Goal: Task Accomplishment & Management: Manage account settings

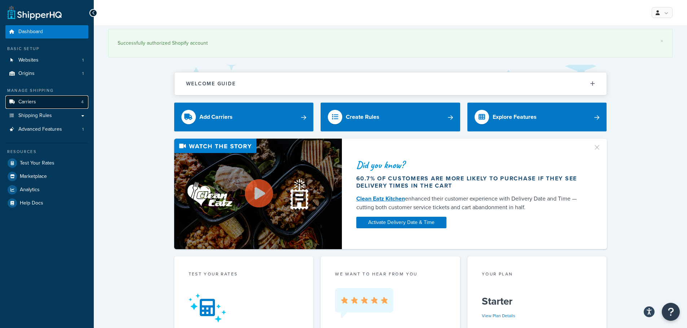
click at [49, 101] on link "Carriers 4" at bounding box center [46, 102] width 83 height 13
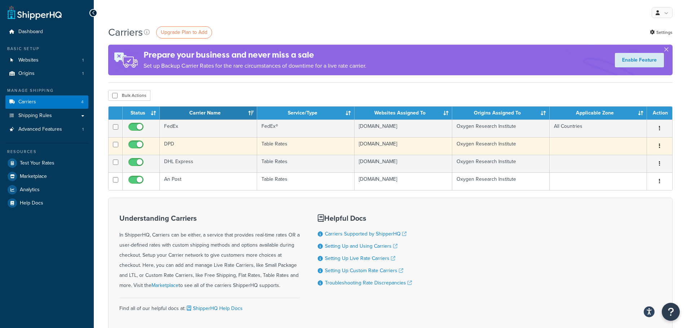
click at [169, 145] on td "DPD" at bounding box center [208, 146] width 97 height 18
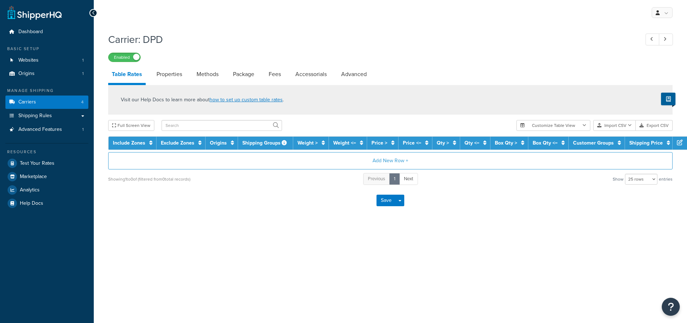
select select "25"
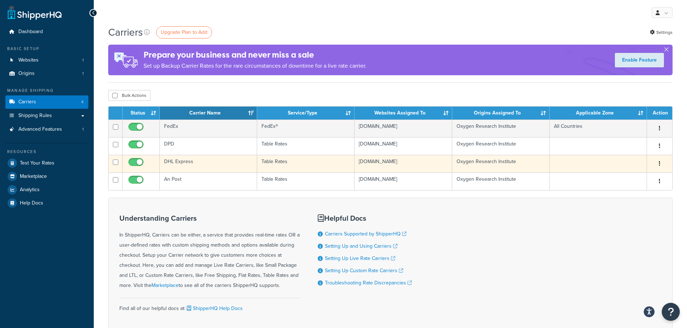
click at [175, 159] on td "DHL Express" at bounding box center [208, 164] width 97 height 18
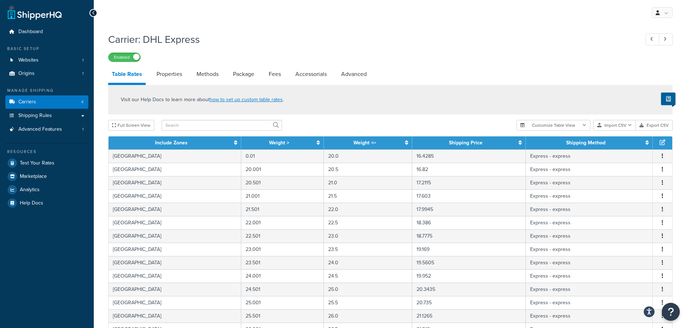
scroll to position [256, 0]
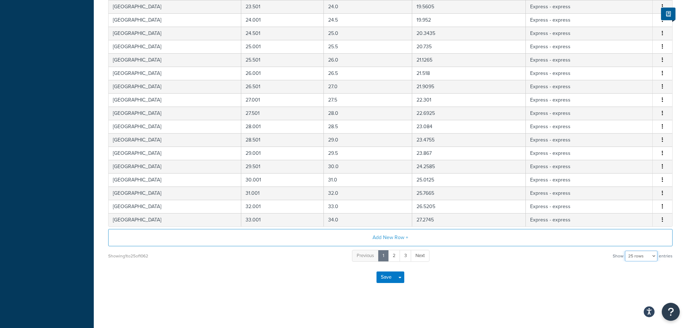
click at [646, 256] on select "10 rows 15 rows 25 rows 50 rows 100 rows 1000 rows" at bounding box center [641, 256] width 32 height 11
select select "1000"
click at [626, 251] on select "10 rows 15 rows 25 rows 50 rows 100 rows 1000 rows" at bounding box center [641, 256] width 32 height 11
